Goal: Task Accomplishment & Management: Manage account settings

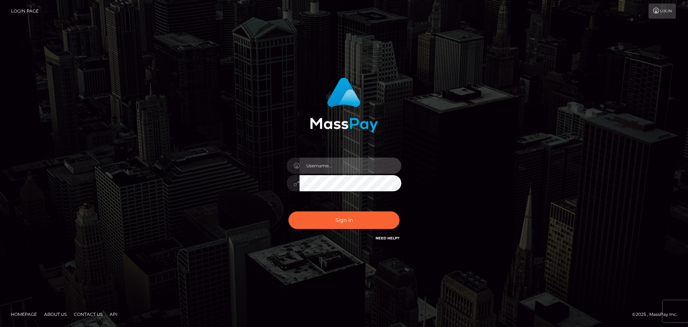
type input "abarrett2"
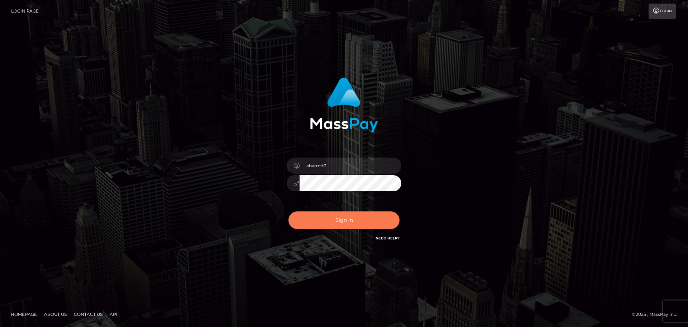
click at [317, 220] on button "Sign in" at bounding box center [344, 220] width 111 height 18
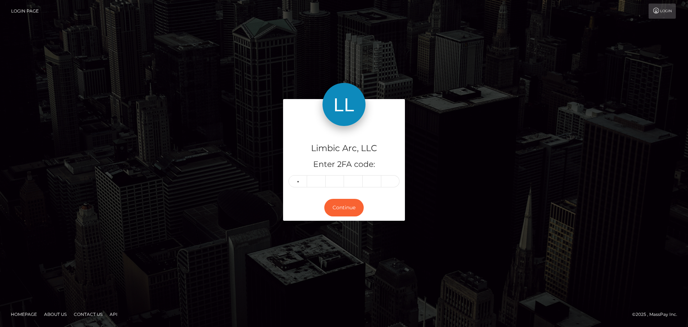
type input "1"
type input "3"
type input "6"
type input "9"
type input "7"
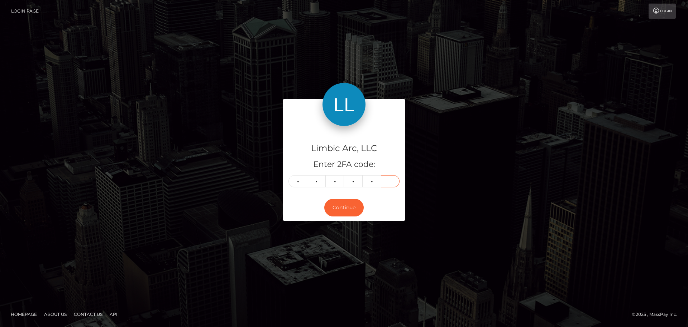
type input "4"
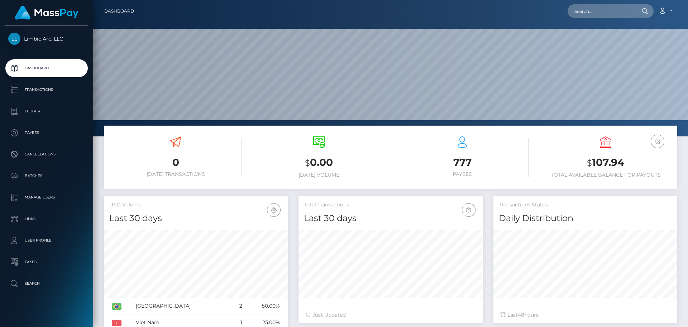
scroll to position [127, 184]
